Goal: Task Accomplishment & Management: Manage account settings

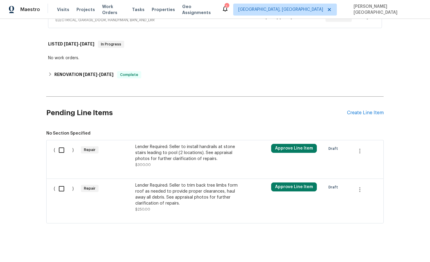
scroll to position [151, 0]
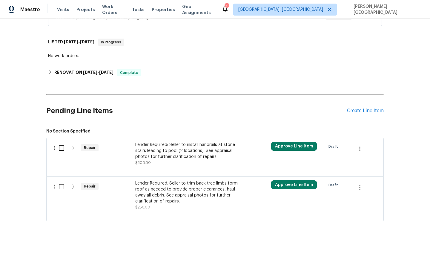
click at [168, 140] on div "Lender Required: Seller to install handrails at stone stairs leading to pool (2…" at bounding box center [187, 153] width 109 height 27
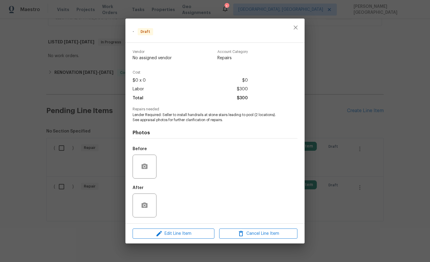
click at [170, 113] on span "Lender Required: Seller to install handrails at stone stairs leading to pool (2…" at bounding box center [207, 117] width 148 height 10
click at [170, 112] on span "Lender Required: Seller to install handrails at stone stairs leading to pool (2…" at bounding box center [207, 117] width 148 height 10
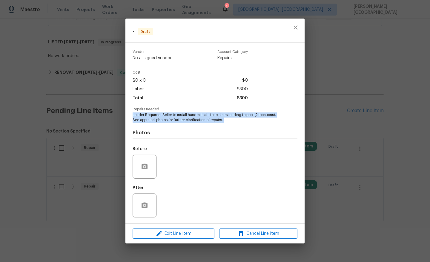
click at [170, 112] on span "Lender Required: Seller to install handrails at stone stairs leading to pool (2…" at bounding box center [207, 117] width 148 height 10
click at [144, 233] on span "Edit Line Item" at bounding box center [173, 233] width 78 height 7
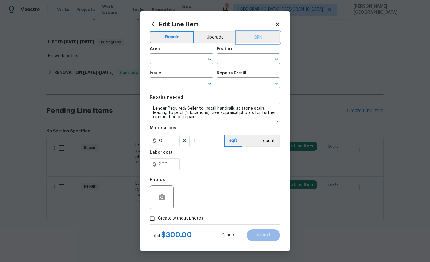
click at [252, 39] on button "BRN" at bounding box center [258, 37] width 44 height 12
click at [190, 58] on input "text" at bounding box center [173, 59] width 47 height 9
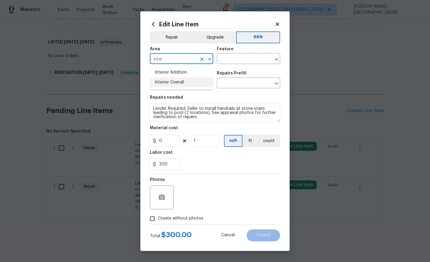
click at [191, 84] on li "Interior Overall" at bounding box center [181, 82] width 63 height 10
type input "Interior Overall"
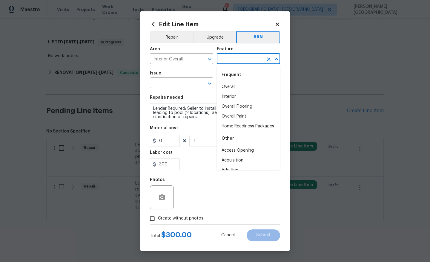
click at [235, 57] on input "text" at bounding box center [240, 59] width 47 height 9
click at [230, 83] on li "Overall" at bounding box center [248, 87] width 63 height 10
type input "Overall"
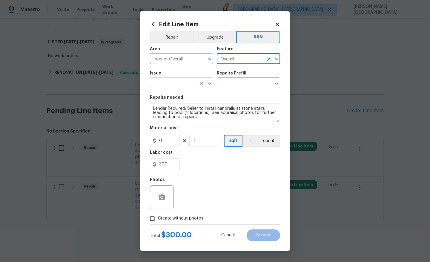
click at [190, 81] on input "text" at bounding box center [173, 83] width 47 height 9
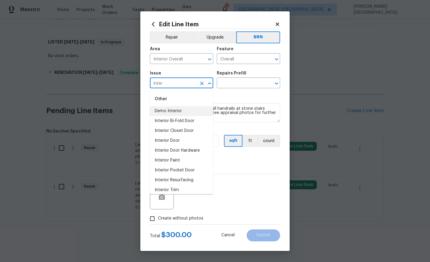
click at [172, 112] on li "Demo Interior" at bounding box center [181, 111] width 63 height 10
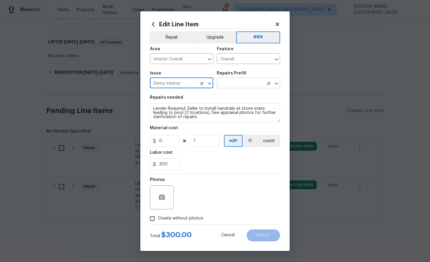
type input "Demo Interior"
click at [249, 83] on input "text" at bounding box center [240, 83] width 47 height 9
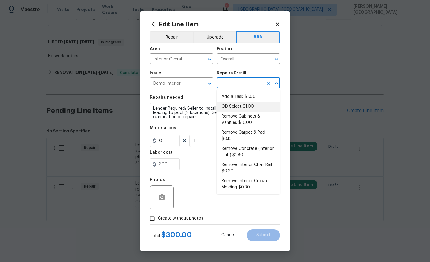
click at [248, 103] on li "OD Select $1.00" at bounding box center [248, 107] width 63 height 10
type input "Demolition"
type input "OD Select $1.00"
type textarea "Refer to the agreed upon scope document for further details."
type input "1"
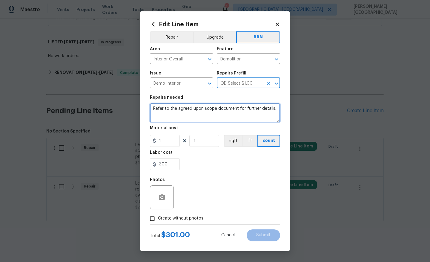
click at [205, 107] on textarea "Refer to the agreed upon scope document for further details." at bounding box center [215, 112] width 130 height 19
paste textarea "Lender Required: Seller to install handrails at stone stairs leading to pool (2…"
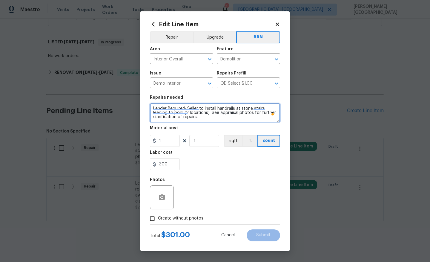
scroll to position [1, 0]
type textarea "Lender Required: Seller to install handrails at stone stairs leading to pool (2…"
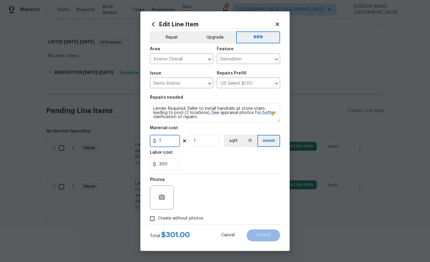
click at [169, 146] on input "1" at bounding box center [165, 141] width 30 height 12
type input "0"
click at [162, 197] on circle "button" at bounding box center [162, 197] width 2 height 2
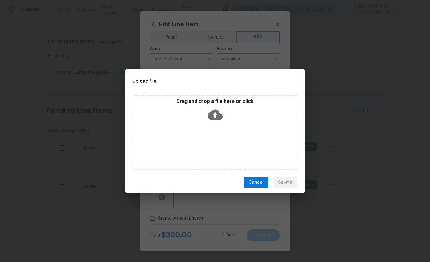
click at [216, 116] on icon at bounding box center [215, 114] width 15 height 15
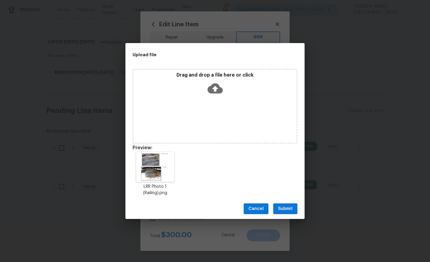
click at [284, 205] on span "Submit" at bounding box center [285, 208] width 15 height 7
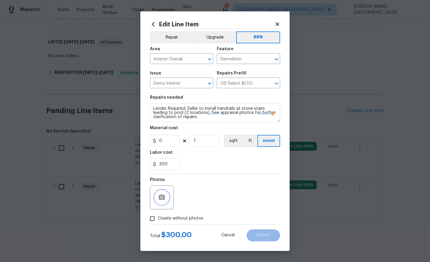
click at [160, 193] on button "button" at bounding box center [162, 197] width 14 height 14
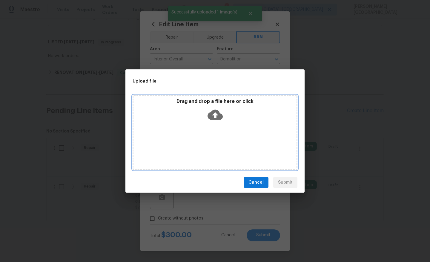
click at [212, 113] on icon at bounding box center [215, 115] width 15 height 10
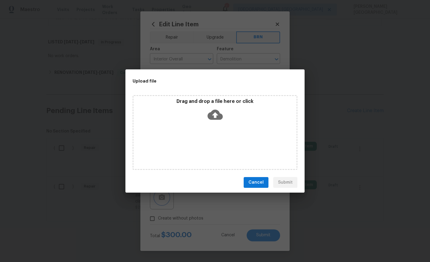
click at [271, 197] on div "Upload file Drag and drop a file here or click Cancel Submit" at bounding box center [215, 131] width 430 height 262
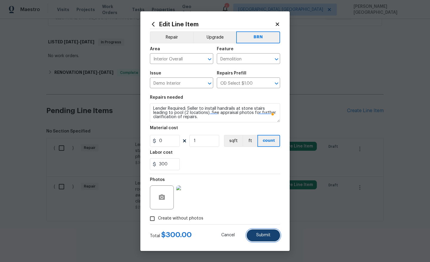
click at [260, 238] on button "Submit" at bounding box center [263, 235] width 33 height 12
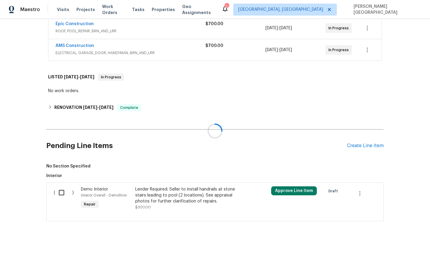
scroll to position [151, 0]
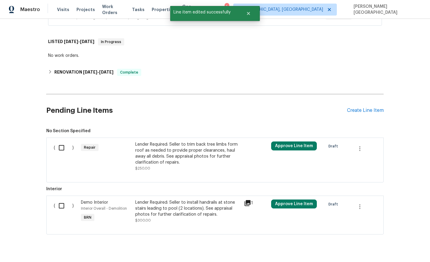
click at [151, 149] on div "Lender Required: Seller to trim back tree limbs form roof as needed to provide …" at bounding box center [187, 153] width 105 height 24
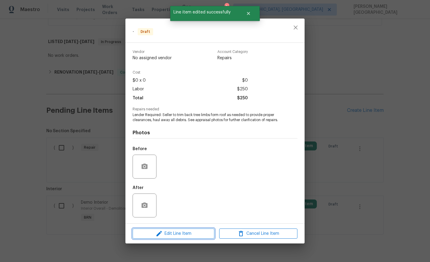
click at [188, 233] on span "Edit Line Item" at bounding box center [173, 233] width 78 height 7
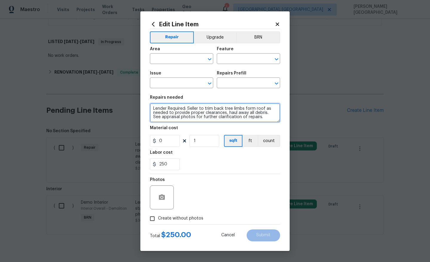
click at [198, 110] on textarea "Lender Required: Seller to trim back tree limbs form roof as needed to provide …" at bounding box center [215, 112] width 130 height 19
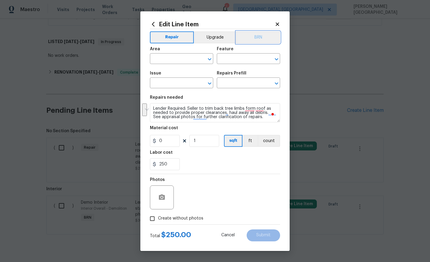
click at [254, 38] on button "BRN" at bounding box center [258, 37] width 44 height 12
click at [177, 57] on input "text" at bounding box center [173, 59] width 47 height 9
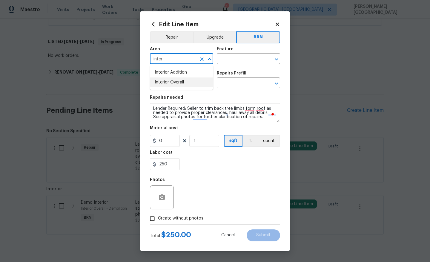
click at [180, 89] on ul "Interior Addition Interior Overall" at bounding box center [181, 77] width 63 height 24
click at [180, 83] on li "Interior Overall" at bounding box center [181, 82] width 63 height 10
type input "Interior Overall"
click at [234, 62] on input "text" at bounding box center [240, 59] width 47 height 9
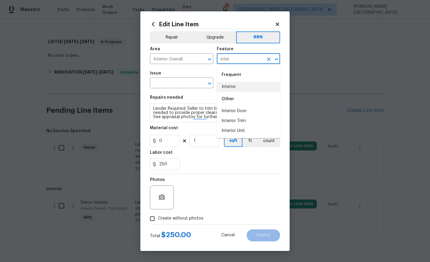
click at [244, 90] on li "Interior" at bounding box center [248, 87] width 63 height 10
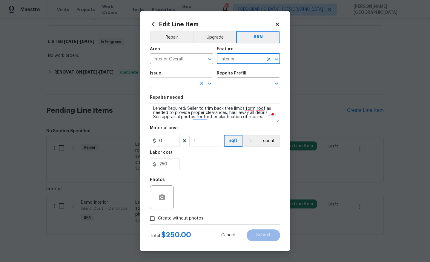
type input "Interior"
click at [174, 80] on input "text" at bounding box center [173, 83] width 47 height 9
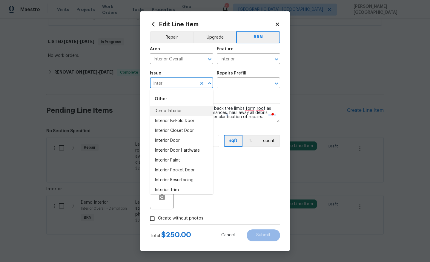
click at [168, 109] on li "Demo Interior" at bounding box center [181, 111] width 63 height 10
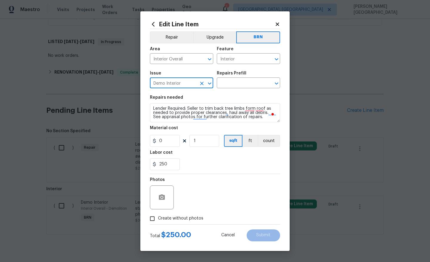
type input "Demo Interior"
click at [230, 77] on div "Repairs Prefill" at bounding box center [248, 75] width 63 height 8
click at [230, 81] on input "text" at bounding box center [240, 83] width 47 height 9
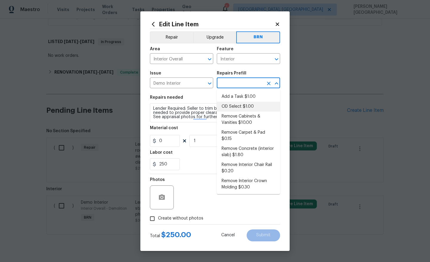
click at [236, 111] on li "OD Select $1.00" at bounding box center [248, 107] width 63 height 10
type input "Demolition"
type input "OD Select $1.00"
type textarea "Refer to the agreed upon scope document for further details."
type input "1"
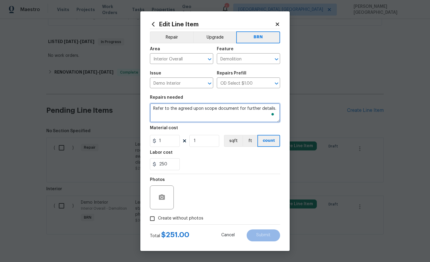
click at [205, 110] on textarea "Refer to the agreed upon scope document for further details." at bounding box center [215, 112] width 130 height 19
type textarea "x"
paste textarea "Lender Required: Seller to trim back tree limbs form roof as needed to provide …"
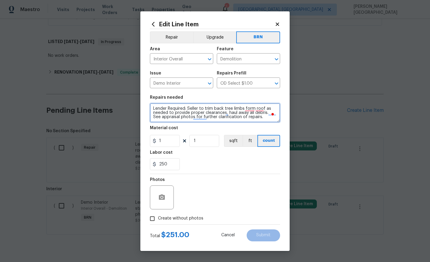
type textarea "Lender Required: Seller to trim back tree limbs form roof as needed to provide …"
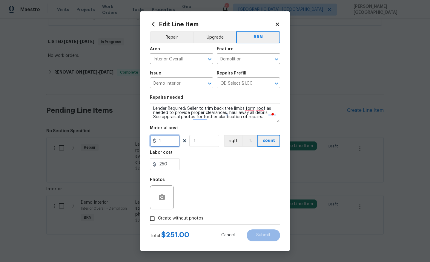
click at [162, 142] on input "1" at bounding box center [165, 141] width 30 height 12
type input "0"
click at [159, 196] on icon "button" at bounding box center [162, 196] width 6 height 5
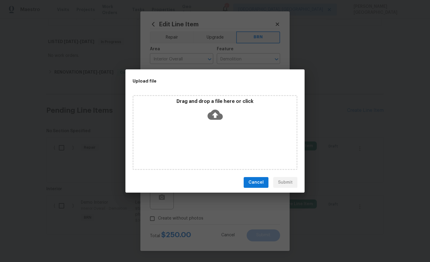
click at [211, 116] on icon at bounding box center [215, 115] width 15 height 10
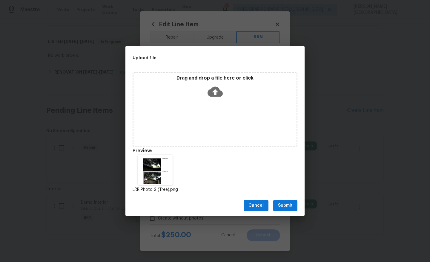
click at [290, 205] on span "Submit" at bounding box center [285, 205] width 15 height 7
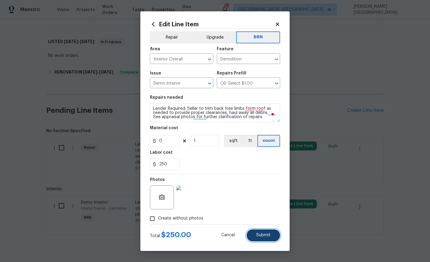
click at [260, 234] on span "Submit" at bounding box center [263, 235] width 14 height 4
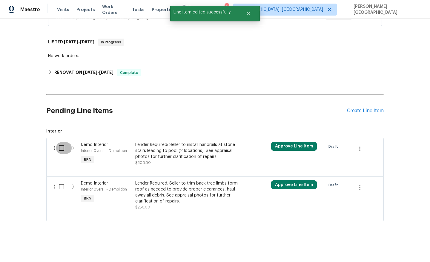
click at [60, 145] on input "checkbox" at bounding box center [63, 148] width 17 height 13
checkbox input "true"
click at [60, 187] on input "checkbox" at bounding box center [63, 186] width 17 height 13
checkbox input "true"
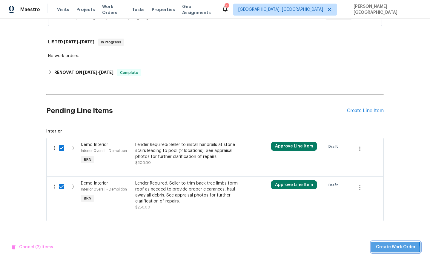
click at [396, 248] on span "Create Work Order" at bounding box center [396, 246] width 40 height 7
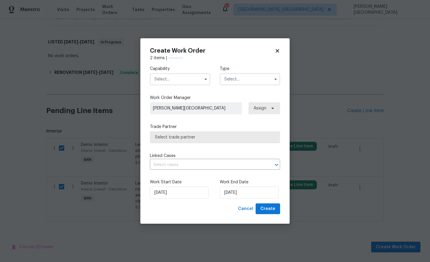
click at [180, 76] on input "text" at bounding box center [180, 79] width 60 height 12
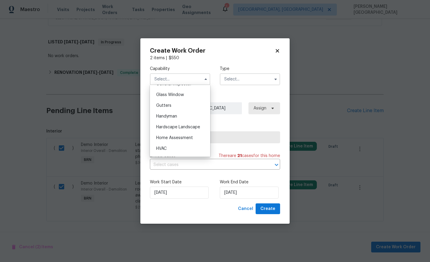
scroll to position [308, 0]
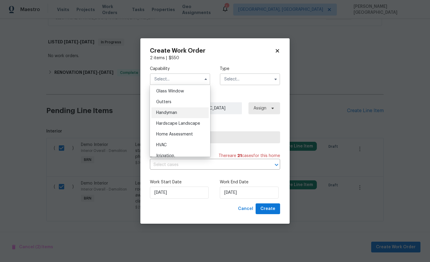
click at [174, 110] on div "Handyman" at bounding box center [179, 112] width 57 height 11
type input "Handyman"
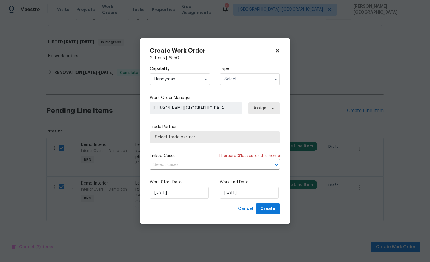
click at [239, 76] on input "text" at bounding box center [250, 79] width 60 height 12
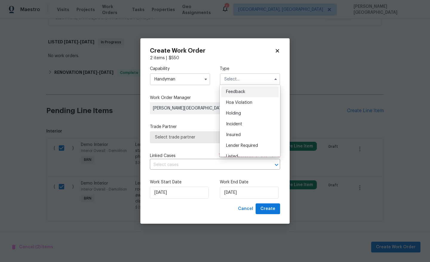
scroll to position [136, 0]
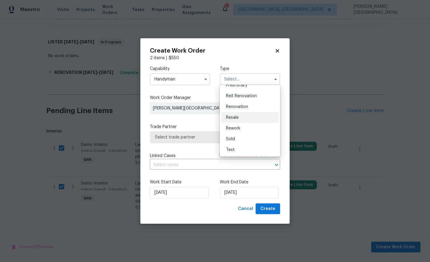
click at [236, 118] on span "Resale" at bounding box center [232, 117] width 13 height 4
type input "Resale"
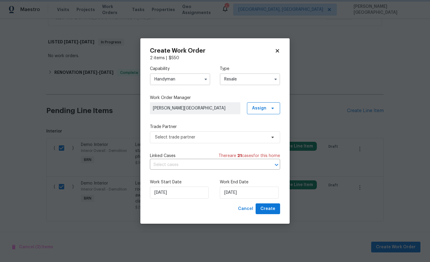
scroll to position [0, 0]
click at [193, 161] on input "text" at bounding box center [206, 164] width 113 height 9
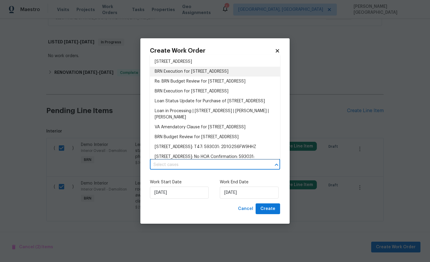
click at [185, 70] on li "BRN Execution for 4016 Lynbrook Ln, Arlington, TX 76015" at bounding box center [215, 72] width 130 height 10
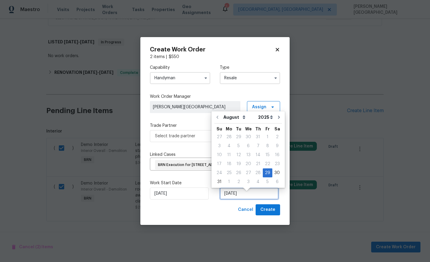
click at [234, 199] on input "8/29/2025" at bounding box center [249, 193] width 59 height 12
click at [229, 181] on div "1" at bounding box center [229, 181] width 10 height 8
type input "9/1/2025"
select select "8"
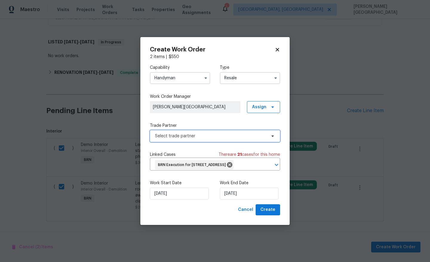
click at [170, 133] on span "Select trade partner" at bounding box center [210, 136] width 111 height 6
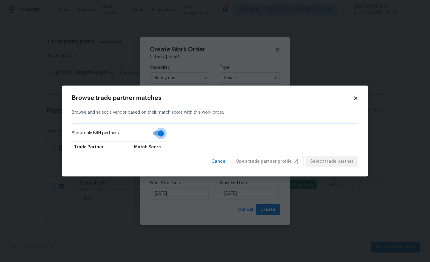
click at [159, 134] on input "Show only BRN partners" at bounding box center [161, 133] width 34 height 11
checkbox input "false"
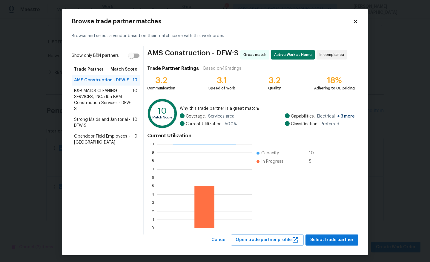
scroll to position [2, 0]
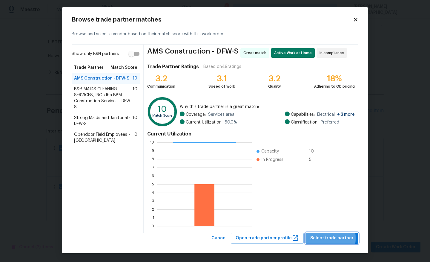
click at [317, 238] on span "Select trade partner" at bounding box center [331, 237] width 43 height 7
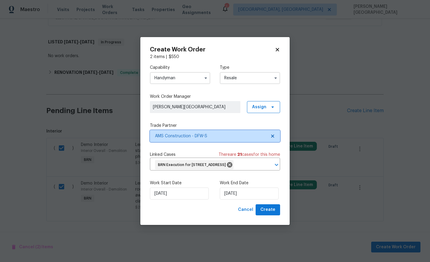
scroll to position [0, 0]
click at [263, 213] on span "Create" at bounding box center [267, 209] width 15 height 7
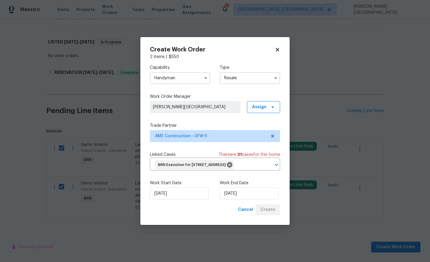
checkbox input "false"
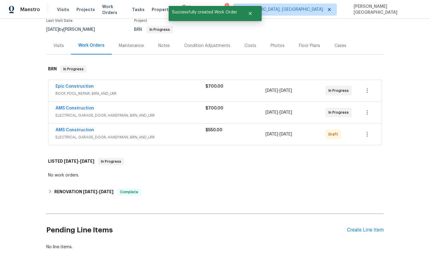
scroll to position [82, 0]
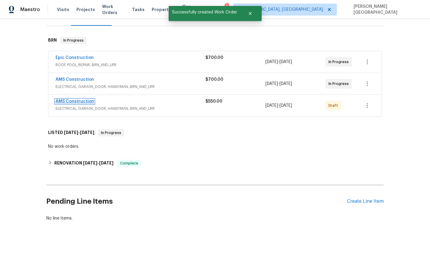
click at [84, 102] on link "AMS Construction" at bounding box center [75, 101] width 39 height 4
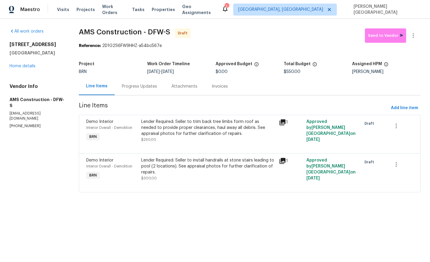
click at [150, 89] on div "Progress Updates" at bounding box center [139, 86] width 35 height 6
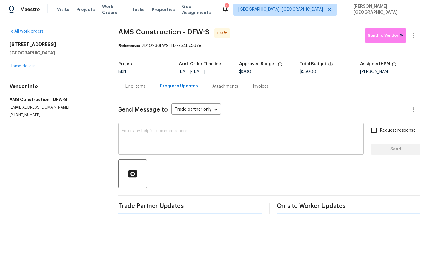
click at [142, 148] on textarea at bounding box center [241, 139] width 238 height 21
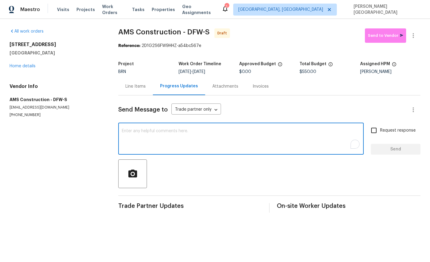
paste textarea "This is Isabel from Opendoor. Please confirm receipt of the work order due on 0…"
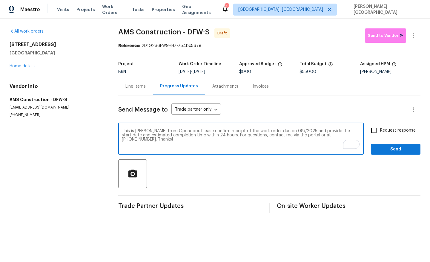
click at [279, 131] on textarea "This is Isabel from Opendoor. Please confirm receipt of the work order due on 0…" at bounding box center [241, 139] width 238 height 21
click at [282, 131] on textarea "This is Isabel from Opendoor. Please confirm receipt of the work order due on 0…" at bounding box center [241, 139] width 238 height 21
type textarea "This is Isabel from Opendoor. Please confirm receipt of the work order due on 0…"
click at [379, 131] on input "Request response" at bounding box center [374, 130] width 13 height 13
checkbox input "true"
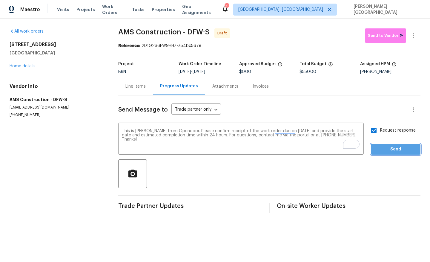
click at [384, 149] on span "Send" at bounding box center [396, 148] width 40 height 7
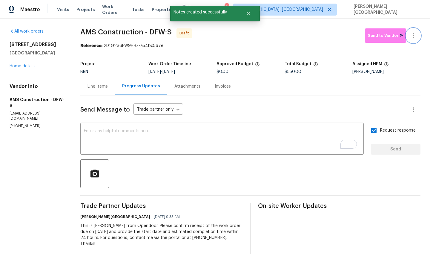
click at [415, 39] on icon "button" at bounding box center [413, 35] width 7 height 7
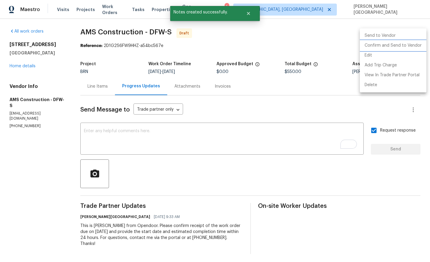
click at [400, 47] on li "Confirm and Send to Vendor" at bounding box center [393, 46] width 67 height 10
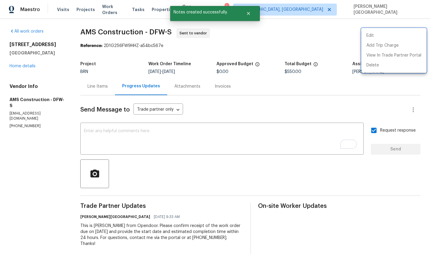
click at [27, 66] on div at bounding box center [215, 131] width 430 height 262
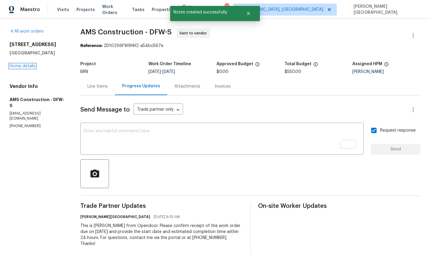
click at [27, 66] on link "Home details" at bounding box center [23, 66] width 26 height 4
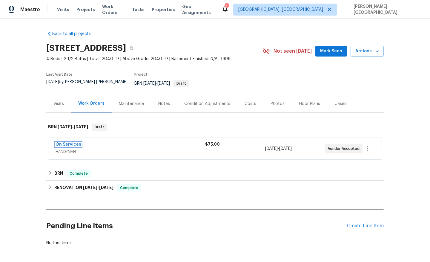
click at [71, 142] on link "On Services" at bounding box center [69, 144] width 26 height 4
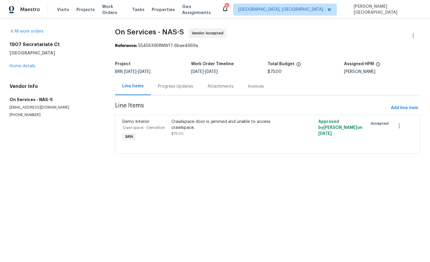
click at [165, 91] on div "Progress Updates" at bounding box center [176, 86] width 50 height 18
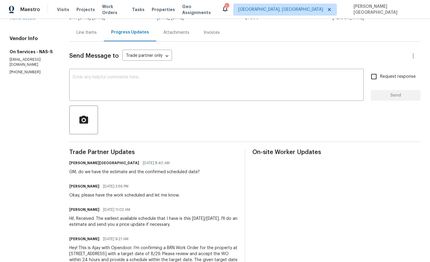
scroll to position [70, 0]
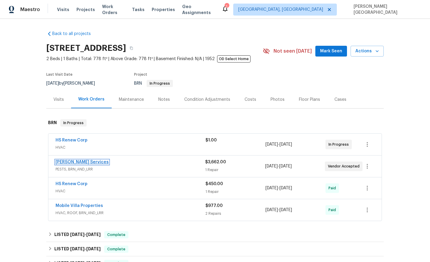
click at [83, 161] on link "[PERSON_NAME] Services" at bounding box center [82, 162] width 53 height 4
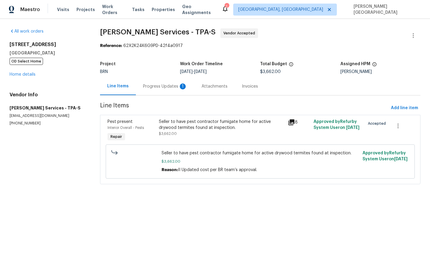
click at [164, 87] on div "Progress Updates 1" at bounding box center [165, 86] width 44 height 6
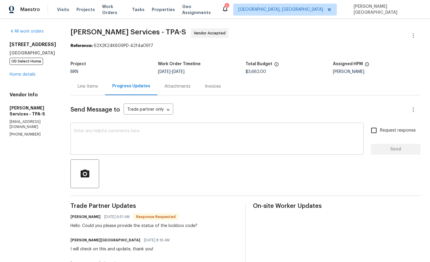
click at [131, 139] on textarea at bounding box center [217, 139] width 286 height 21
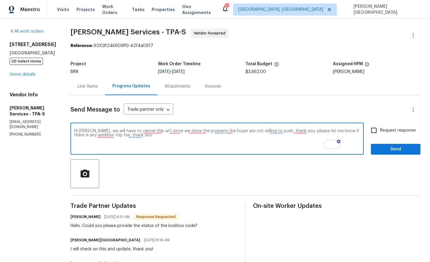
click at [108, 135] on textarea "Hi [PERSON_NAME], we will have to cancel this wO sicne we close the property th…" at bounding box center [217, 139] width 286 height 21
paste textarea "’ll need to cancel this work order since the property has closed and the buyers…"
type textarea "Hi [PERSON_NAME], we’ll need to cancel this work order since the property has c…"
click at [190, 130] on textarea "Hi [PERSON_NAME], we’ll need to cancel this work order since the property has c…" at bounding box center [217, 139] width 286 height 21
click at [382, 129] on span "Request response" at bounding box center [398, 130] width 36 height 6
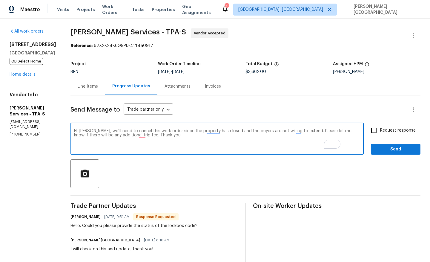
click at [380, 129] on input "Request response" at bounding box center [374, 130] width 13 height 13
checkbox input "true"
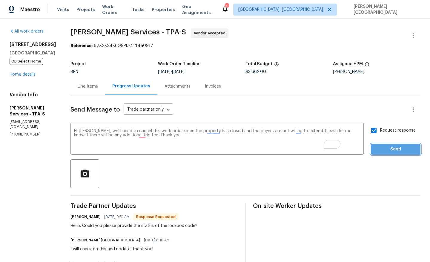
click at [384, 148] on span "Send" at bounding box center [396, 148] width 40 height 7
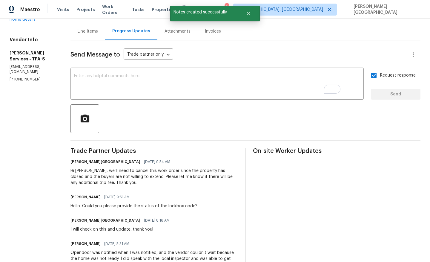
scroll to position [71, 0]
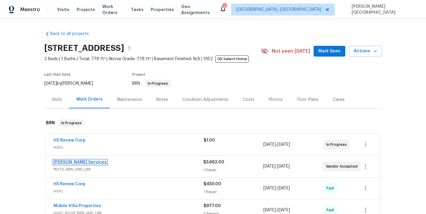
click at [78, 162] on link "Massey Services" at bounding box center [79, 162] width 53 height 4
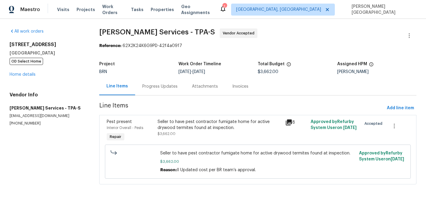
click at [165, 88] on div "Progress Updates" at bounding box center [159, 86] width 35 height 6
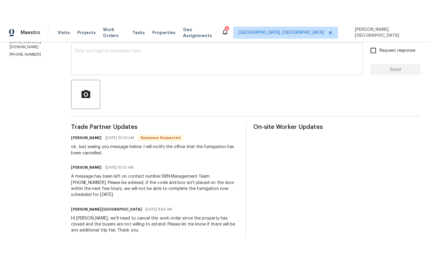
scroll to position [122, 0]
